Goal: Communication & Community: Answer question/provide support

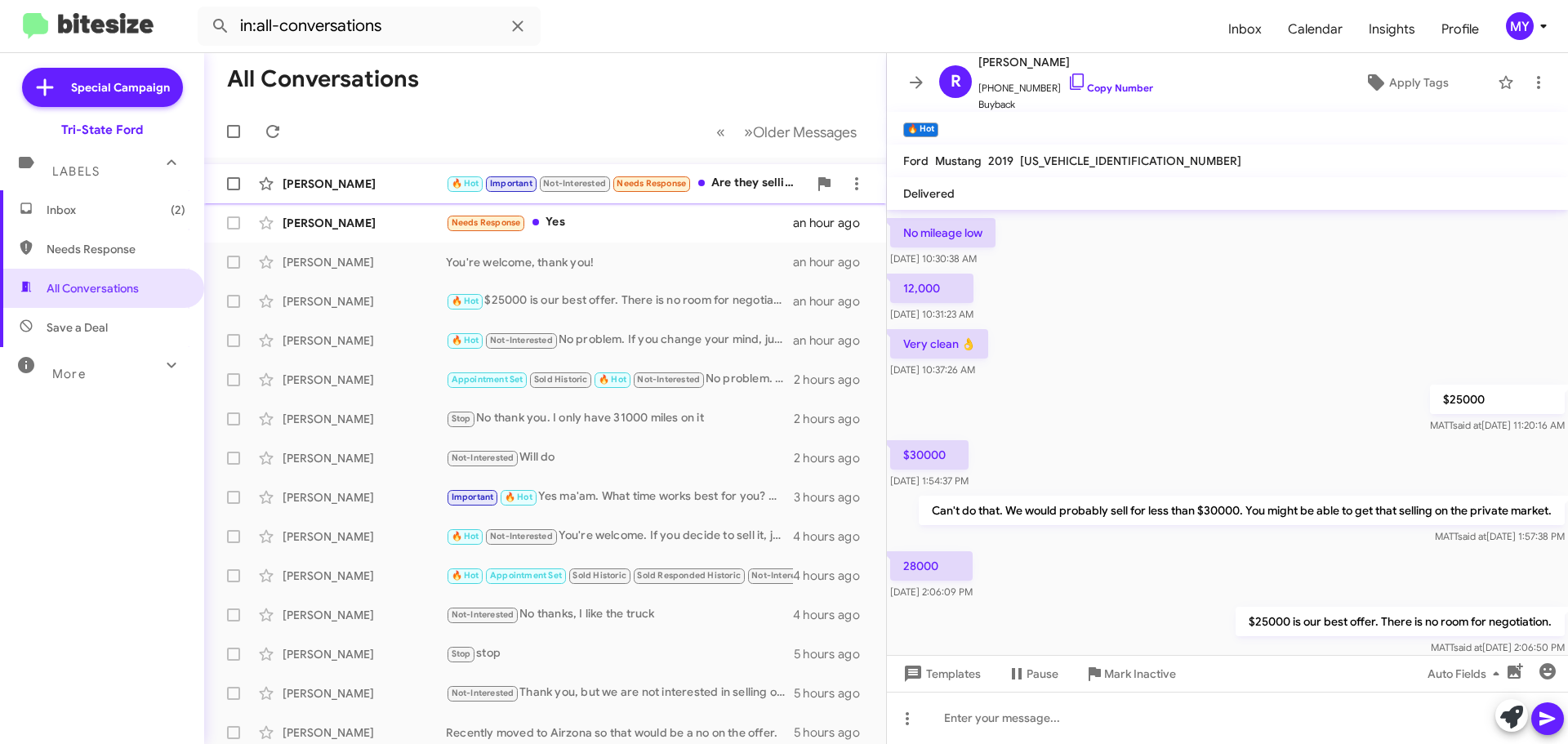
click at [733, 175] on div "🔥 Hot Important Not-Interested Needs Response Are they selling pretty high righ…" at bounding box center [626, 182] width 362 height 19
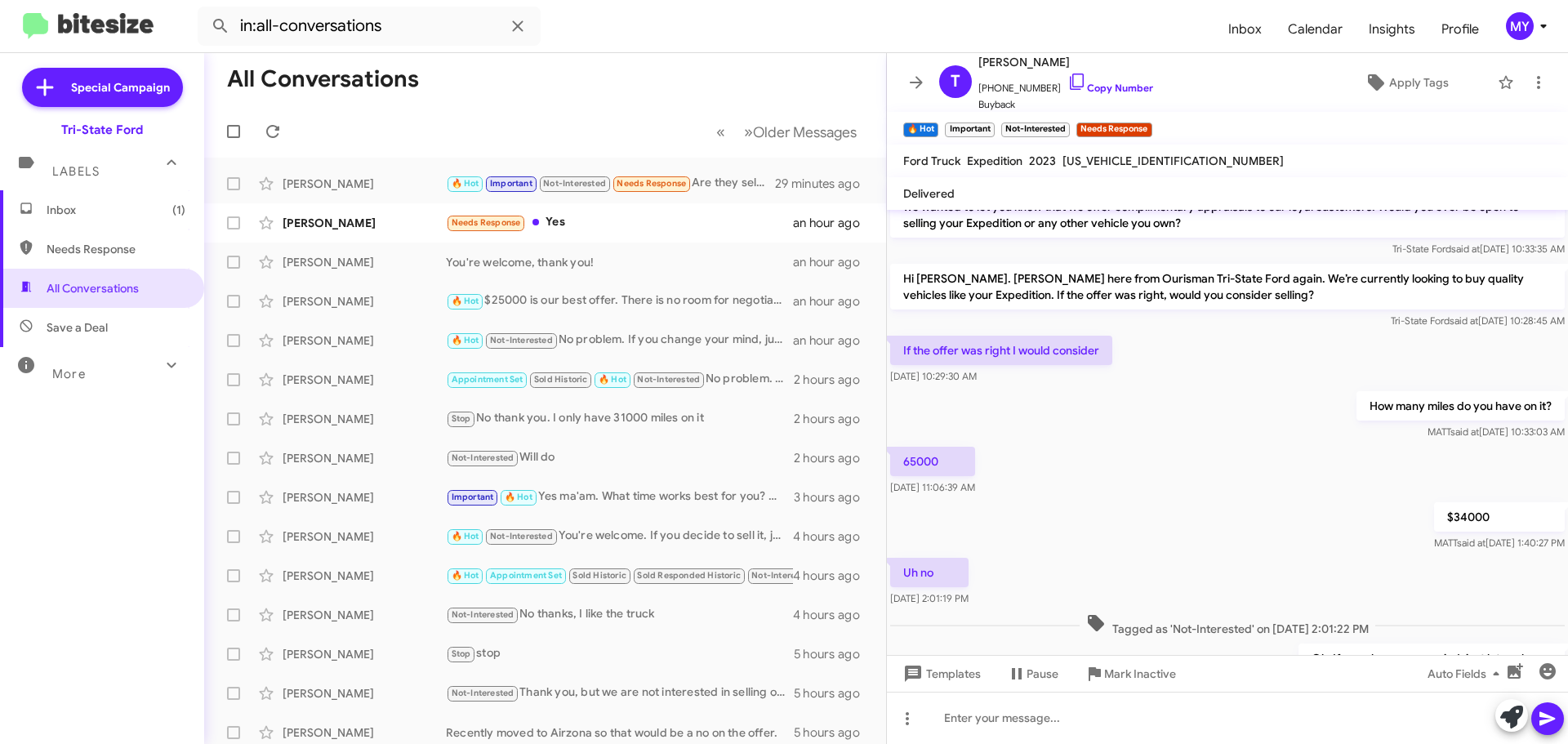
scroll to position [283, 0]
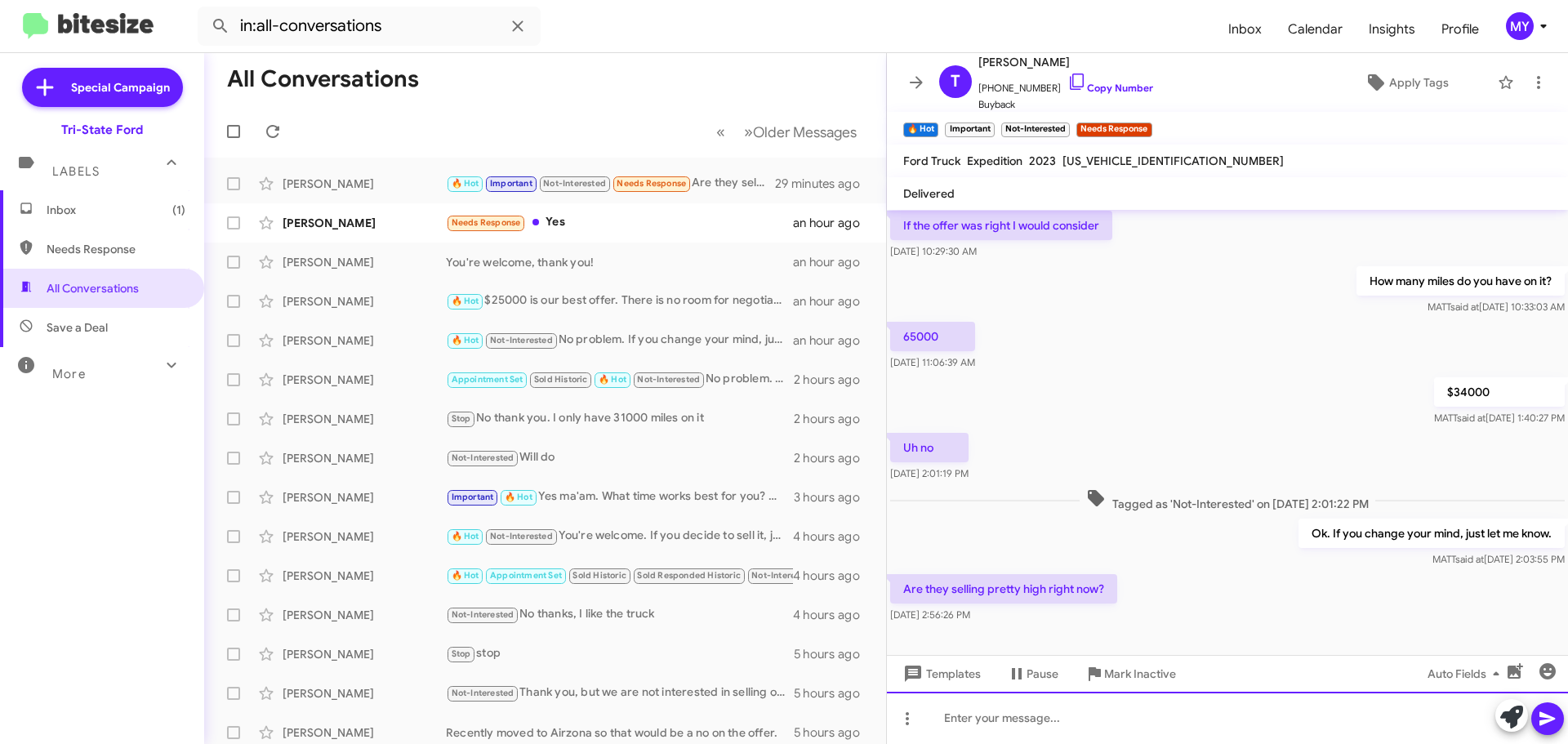
click at [1038, 717] on div at bounding box center [1227, 717] width 681 height 53
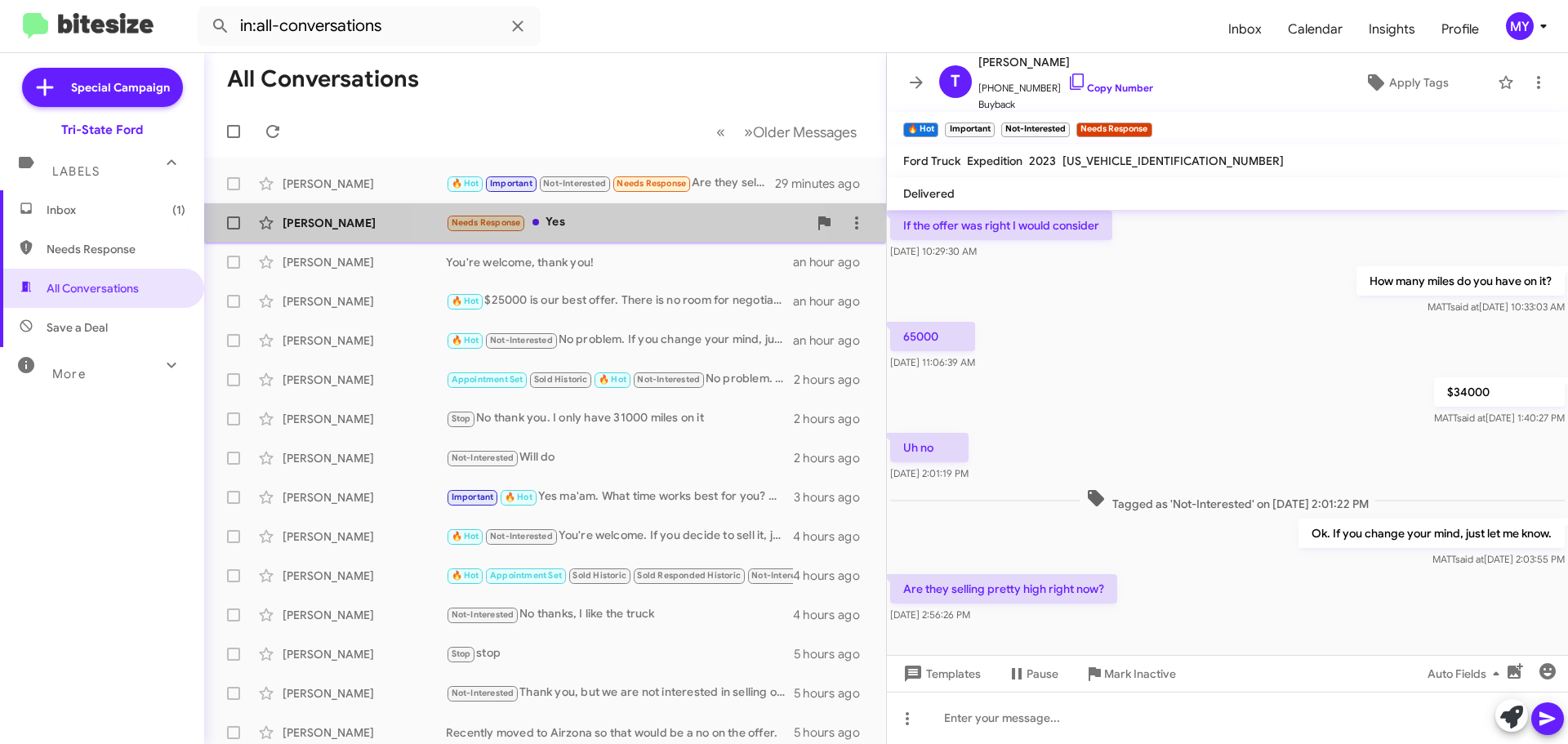
click at [624, 223] on div "Needs Response Yes" at bounding box center [626, 222] width 362 height 19
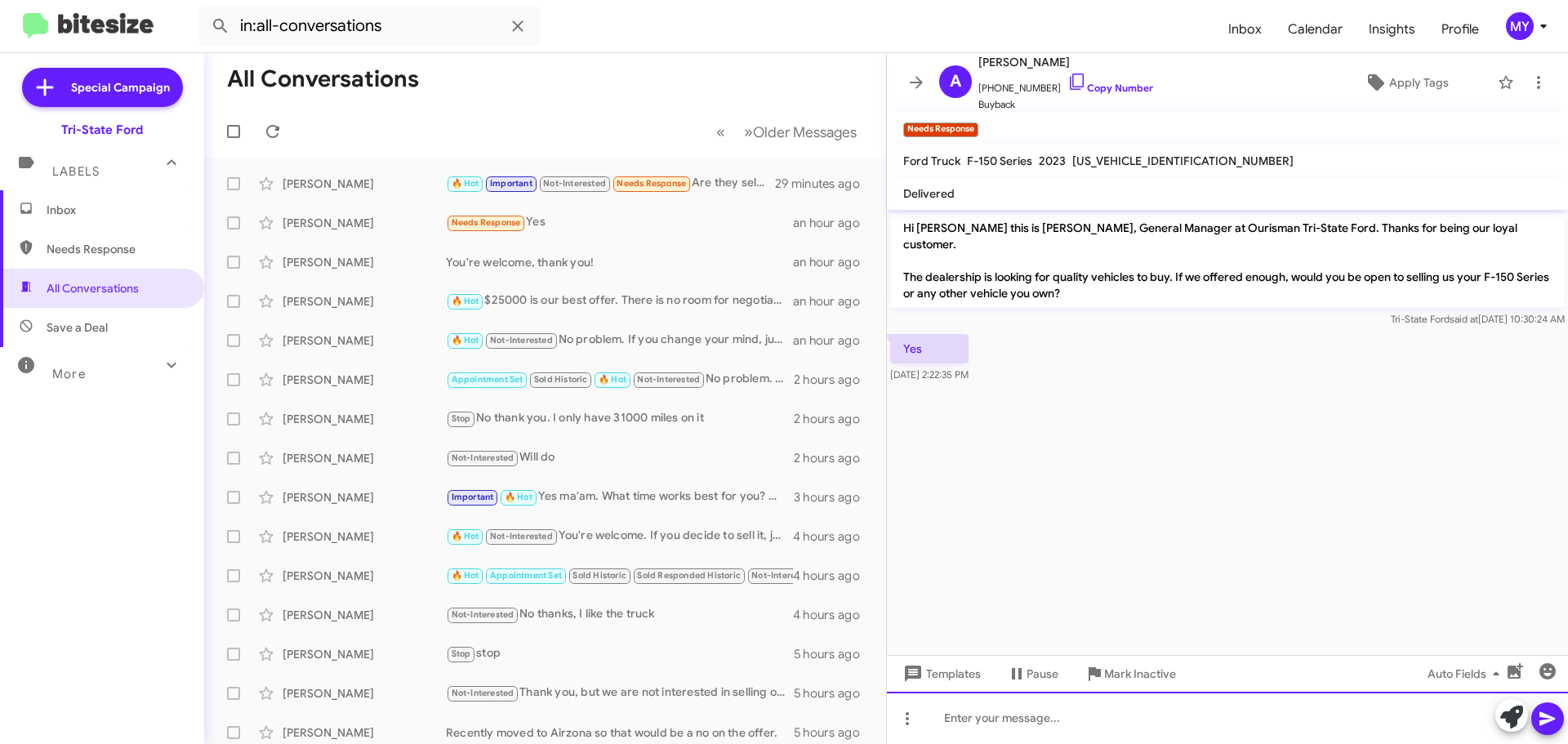
click at [1084, 701] on div at bounding box center [1227, 717] width 681 height 53
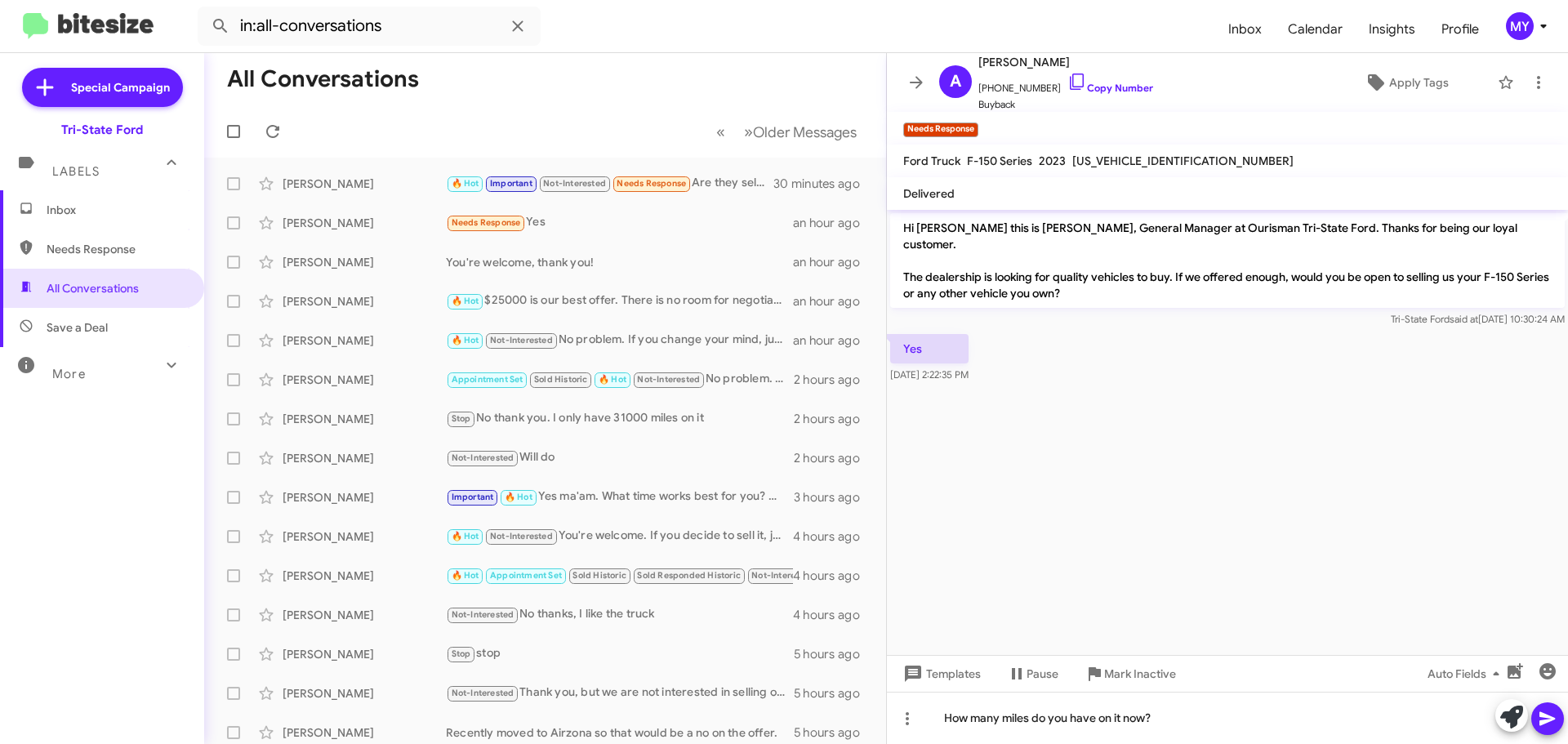
click at [1544, 715] on icon at bounding box center [1547, 719] width 15 height 14
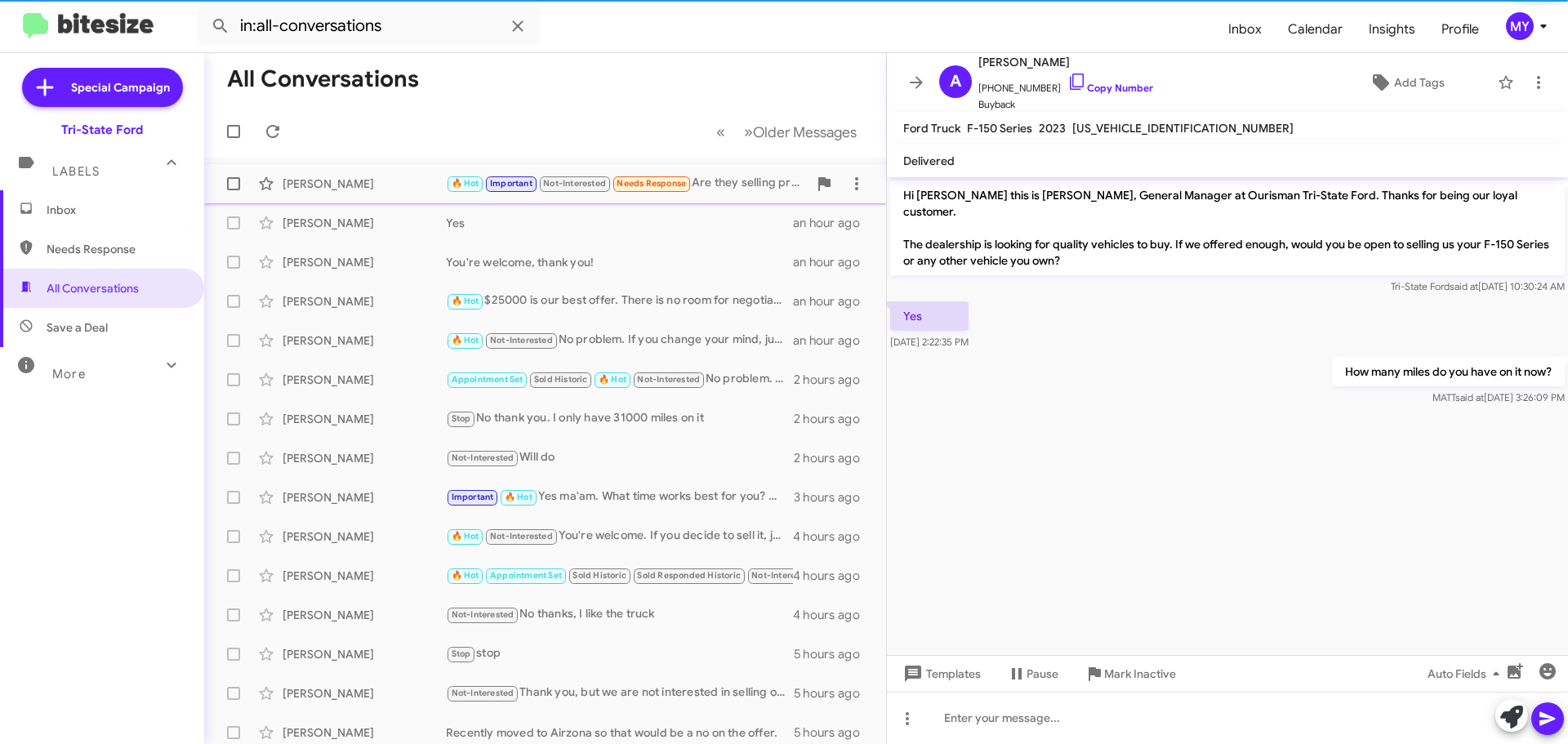
click at [725, 179] on div "🔥 Hot Important Not-Interested Needs Response Are they selling pretty high righ…" at bounding box center [626, 182] width 362 height 19
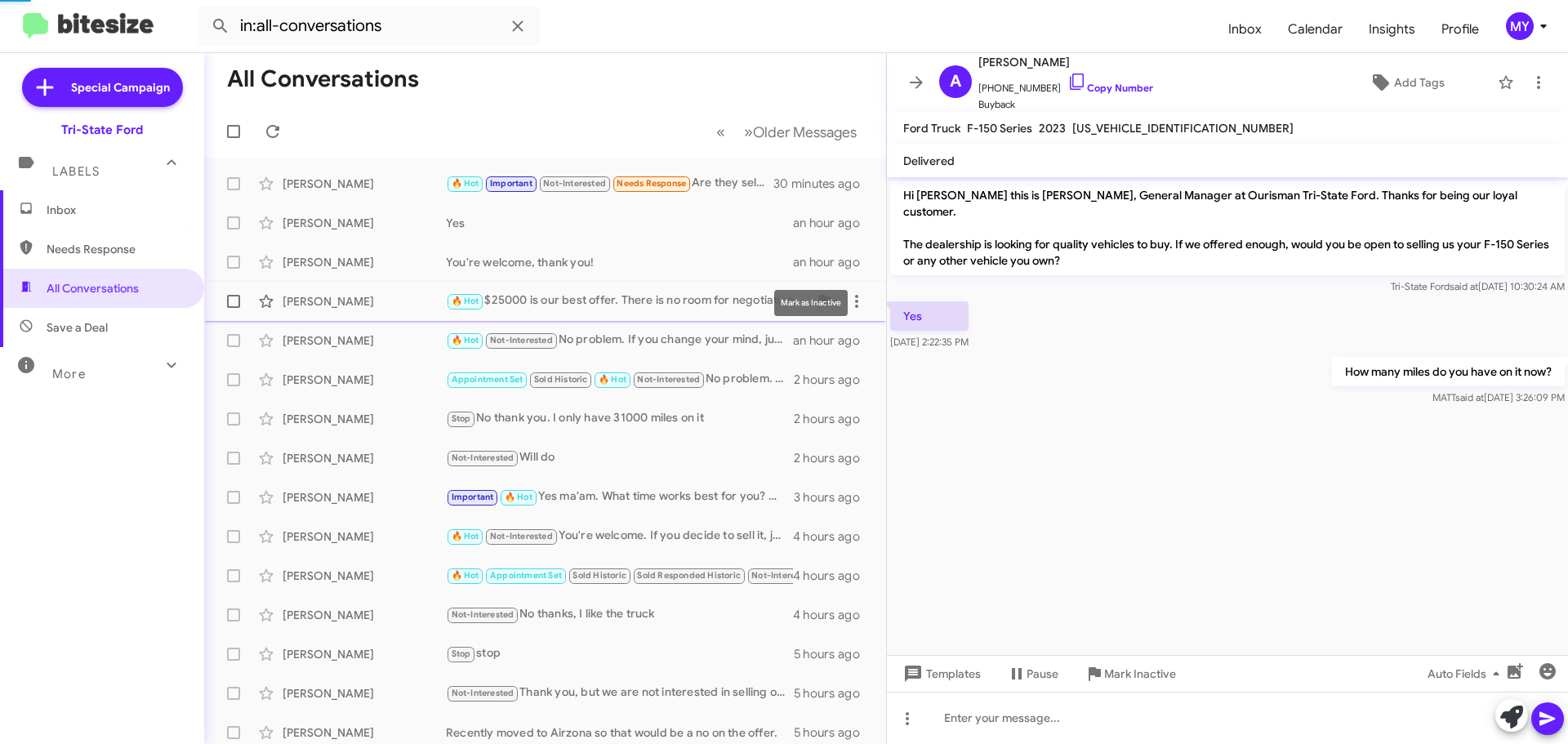
scroll to position [251, 0]
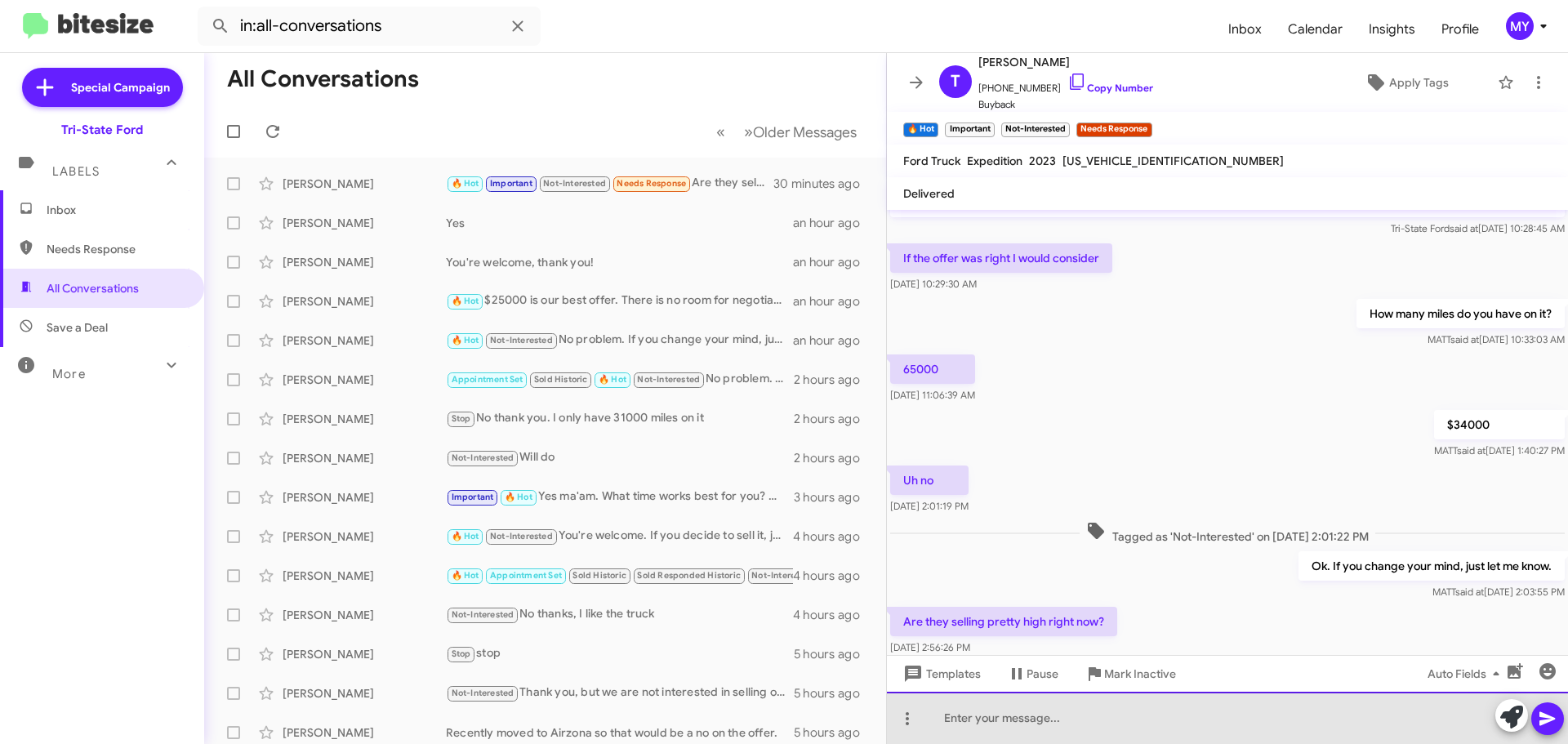
click at [999, 725] on div at bounding box center [1227, 717] width 681 height 53
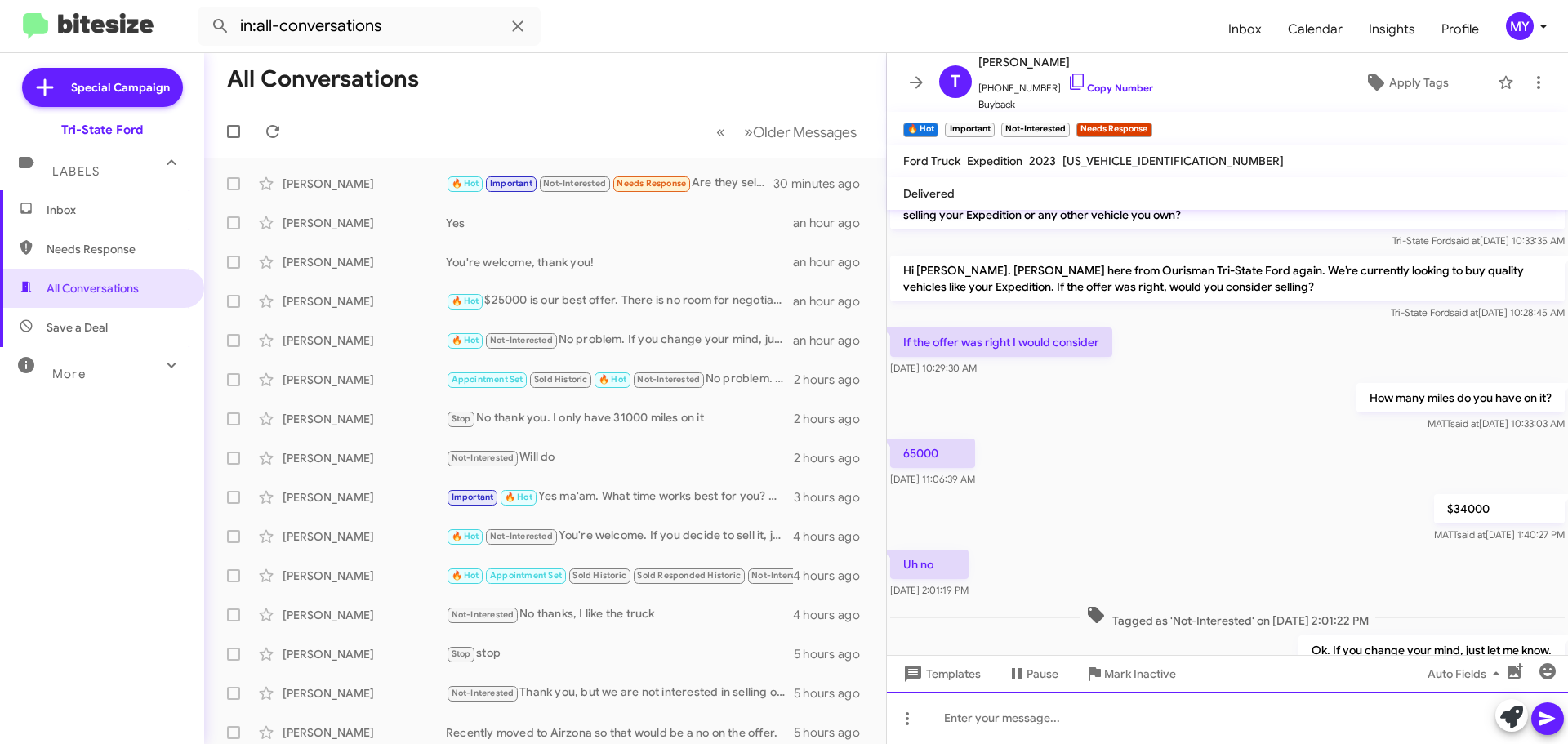
scroll to position [283, 0]
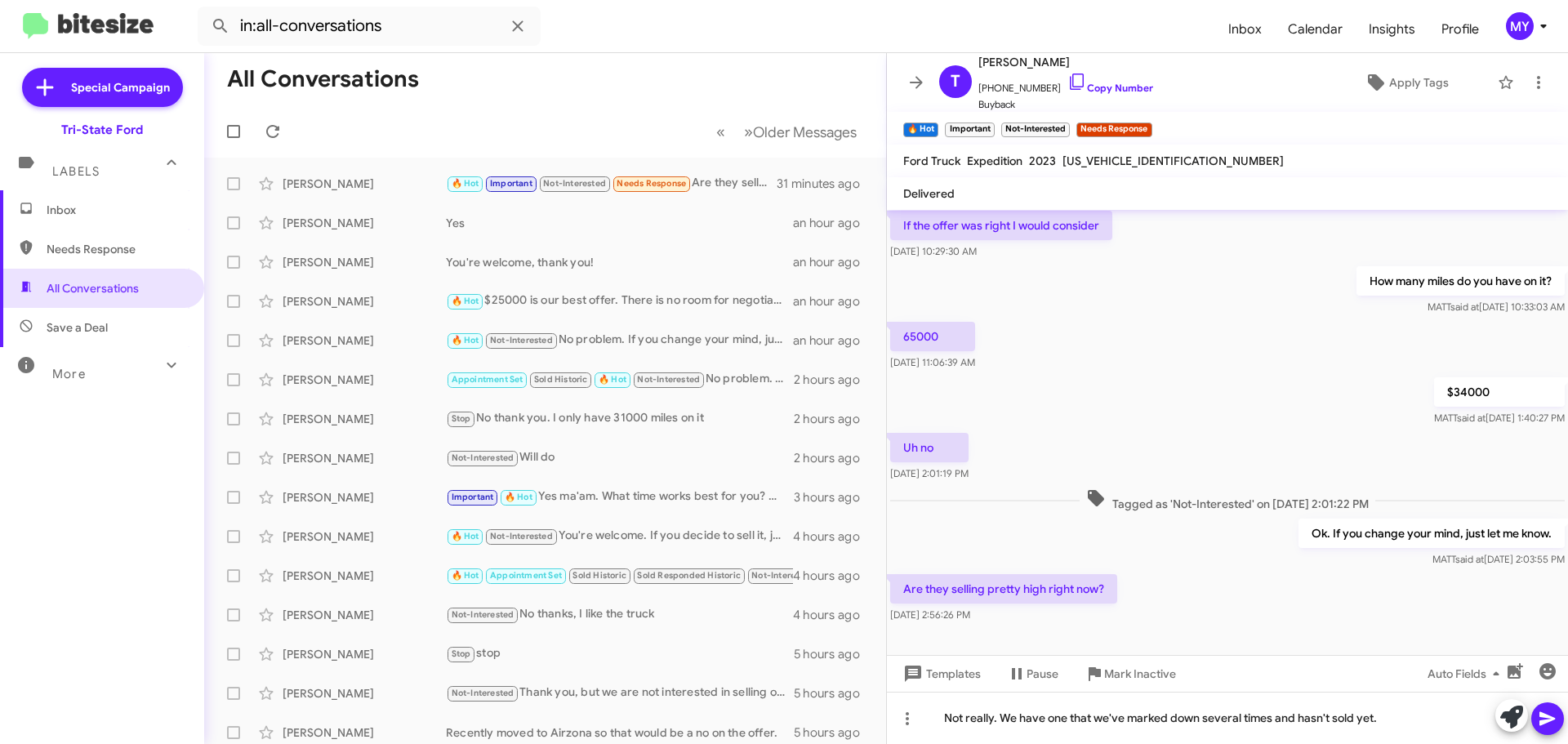
click at [1546, 721] on icon at bounding box center [1547, 719] width 15 height 14
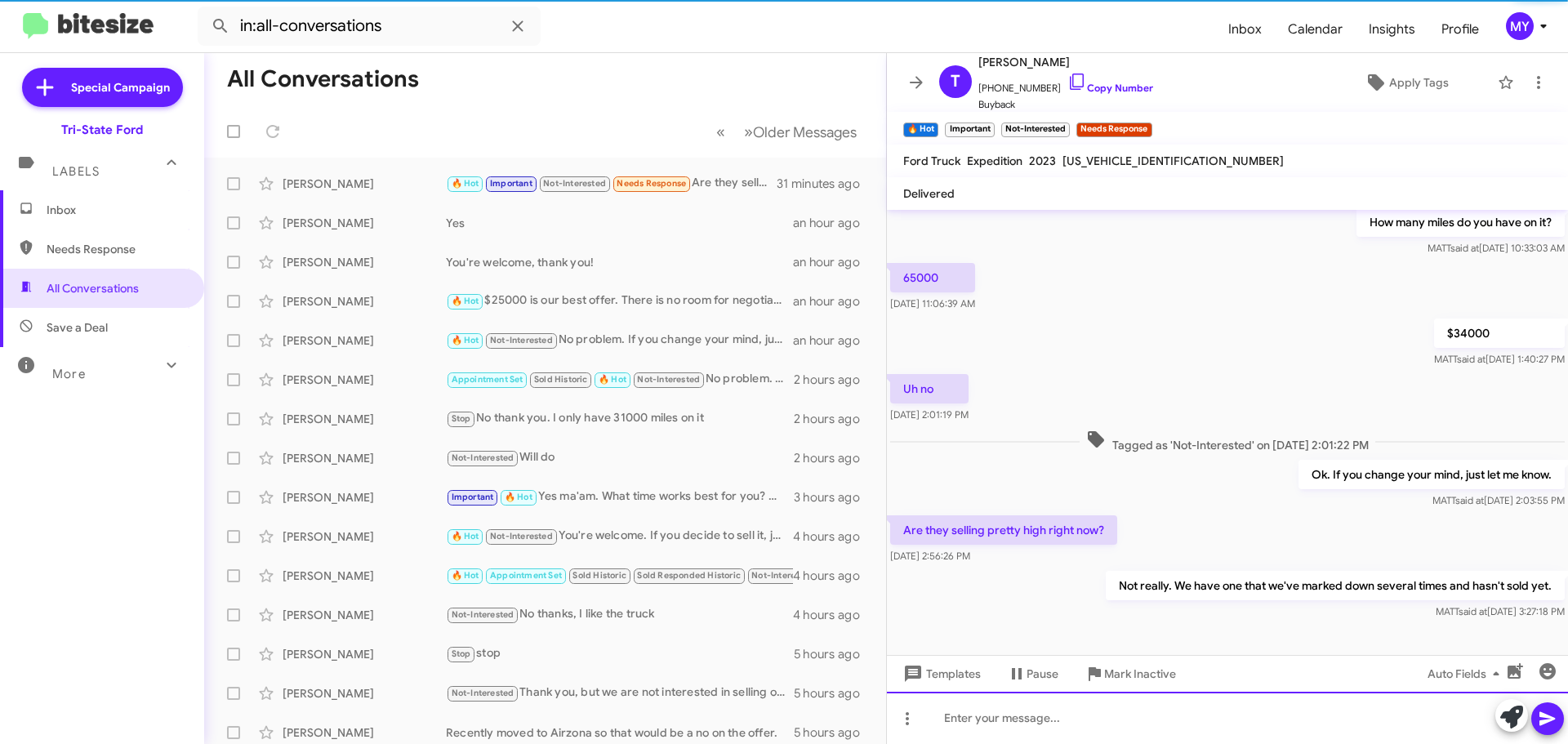
scroll to position [343, 0]
